Goal: Task Accomplishment & Management: Use online tool/utility

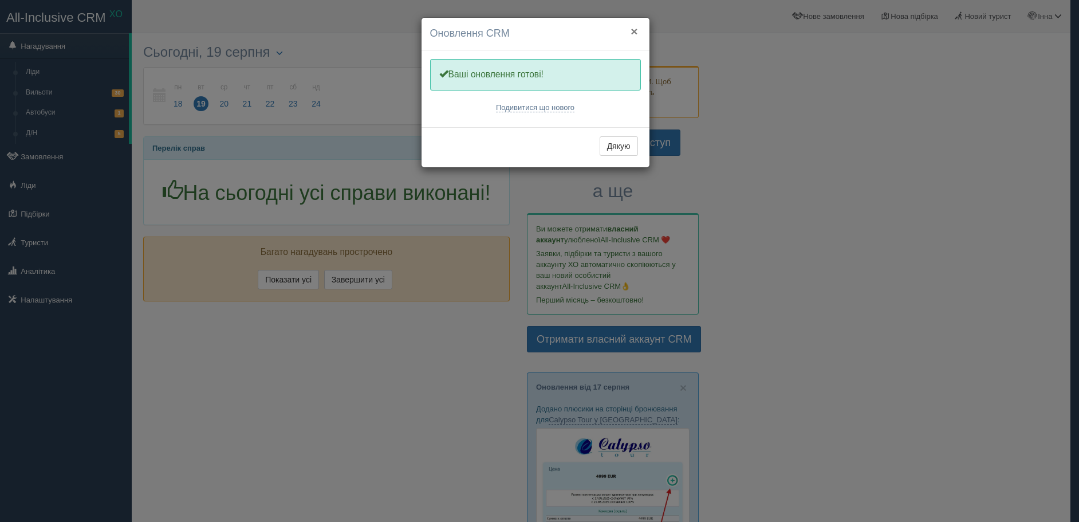
click at [637, 29] on button "×" at bounding box center [633, 31] width 7 height 12
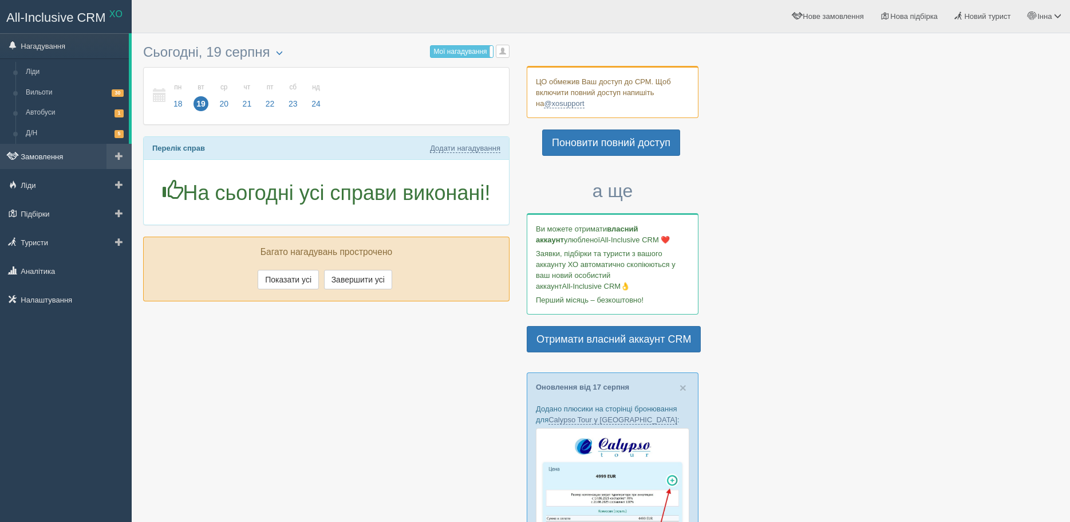
click at [78, 160] on link "Замовлення" at bounding box center [66, 156] width 132 height 25
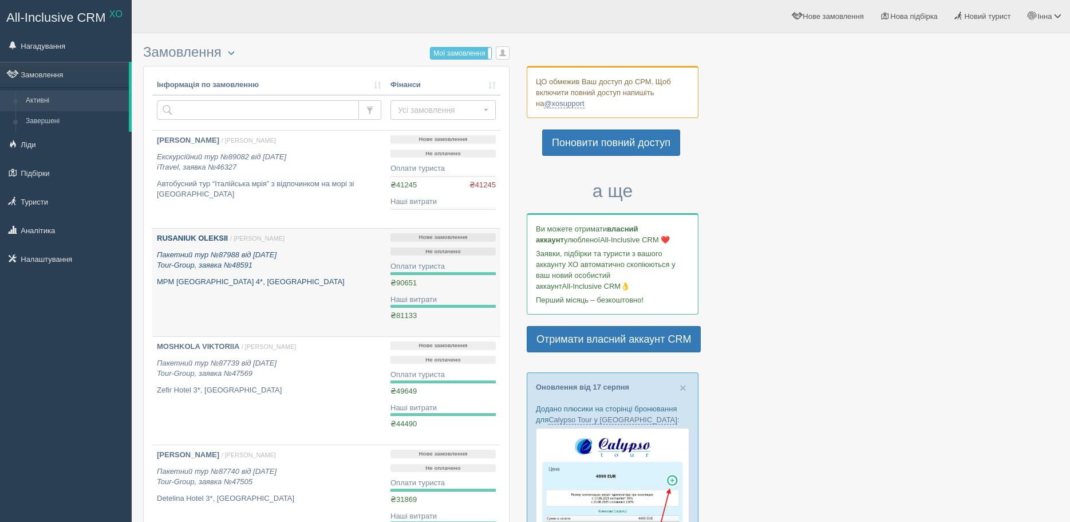
click at [223, 235] on b "RUSANIUK OLEKSII" at bounding box center [192, 238] width 71 height 9
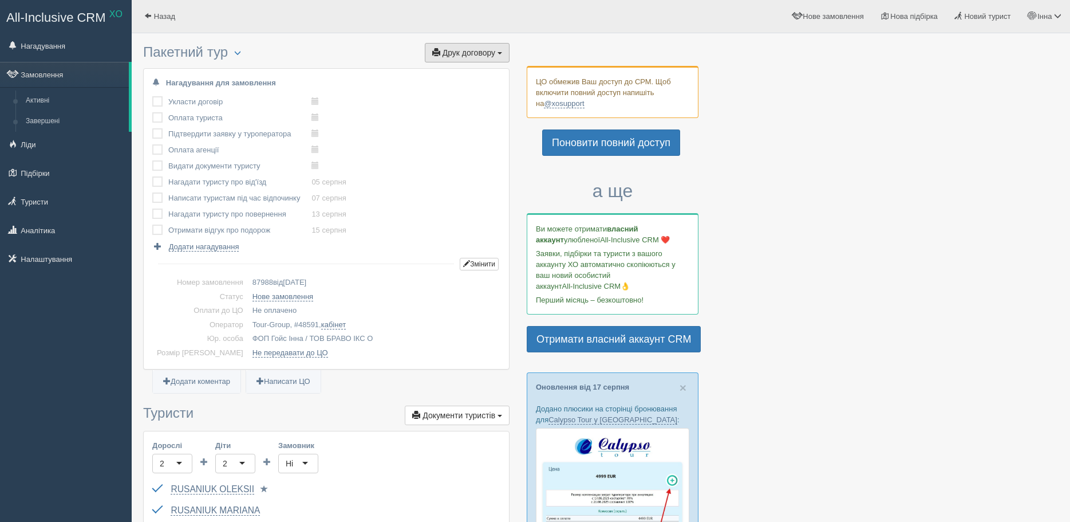
click at [486, 57] on span "Друк договору" at bounding box center [469, 52] width 53 height 9
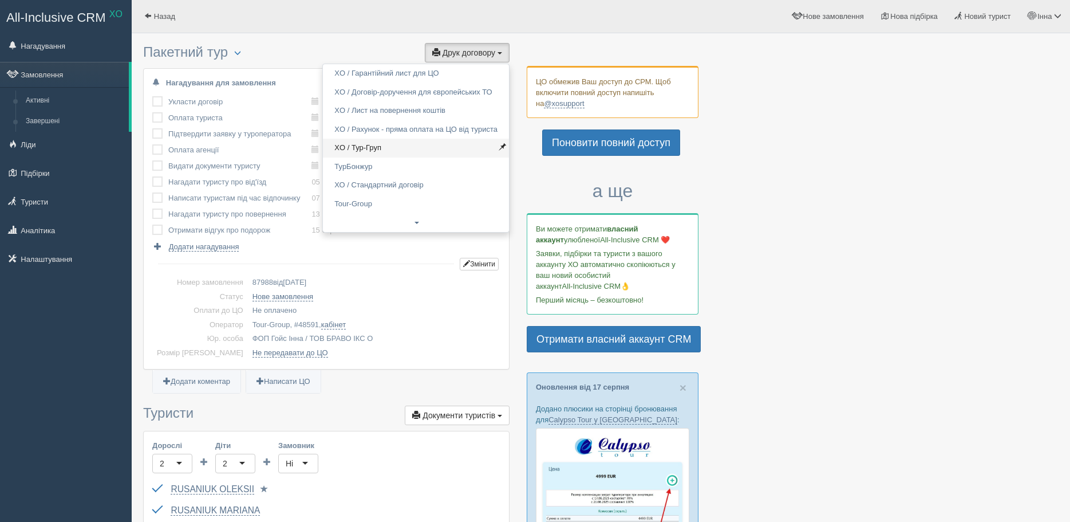
click at [381, 146] on link "XO / Тур-Груп" at bounding box center [416, 148] width 186 height 19
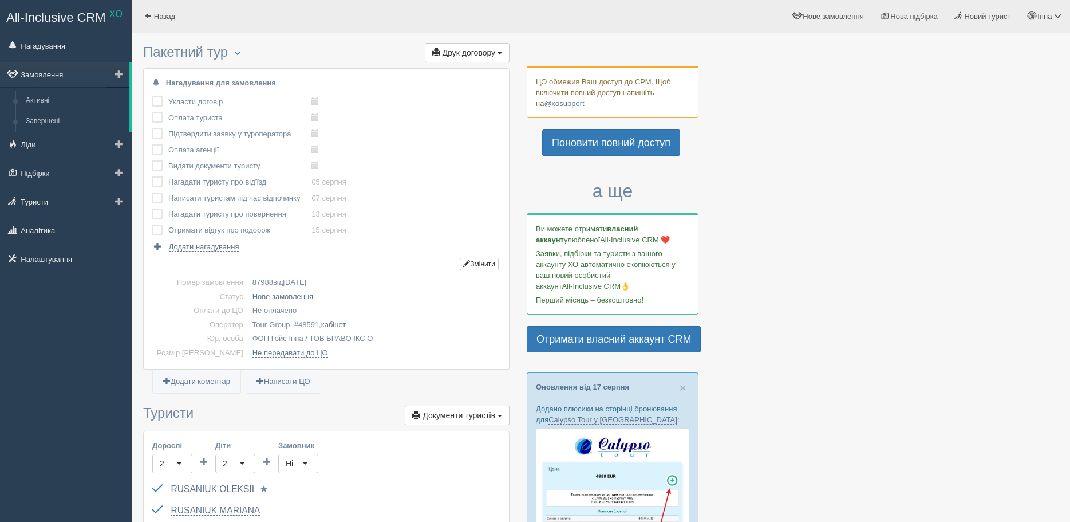
click at [64, 79] on link "Замовлення" at bounding box center [64, 74] width 129 height 25
